Goal: Navigation & Orientation: Find specific page/section

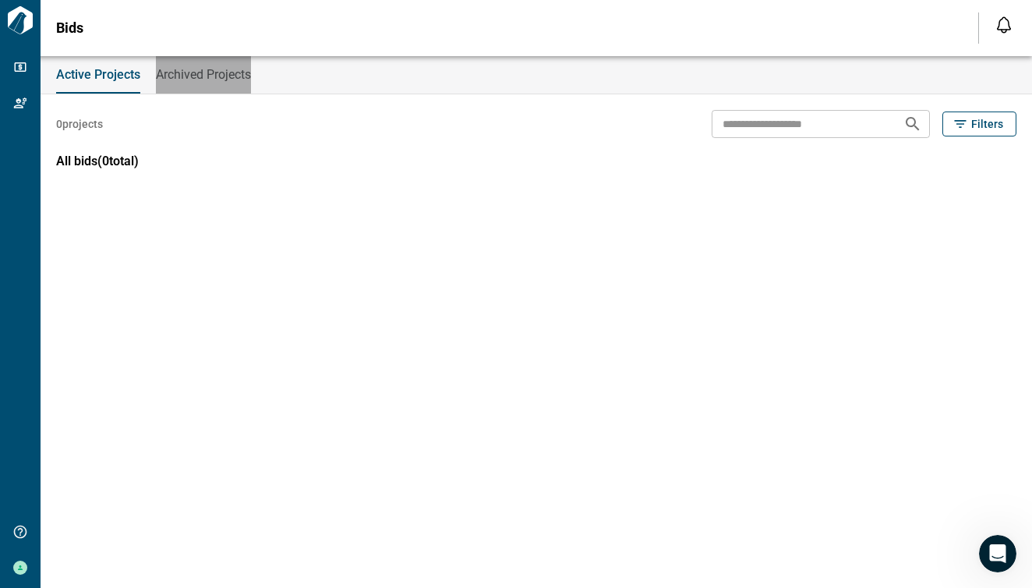
click at [244, 84] on button "Archived Projects" at bounding box center [203, 74] width 95 height 37
